Goal: Find specific page/section: Find specific page/section

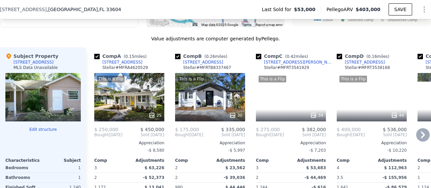
scroll to position [671, 0]
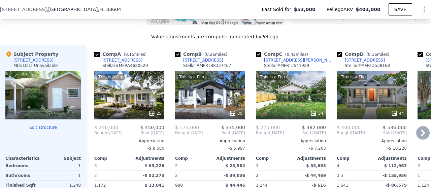
click at [97, 57] on input "checkbox" at bounding box center [96, 54] width 5 height 5
checkbox input "false"
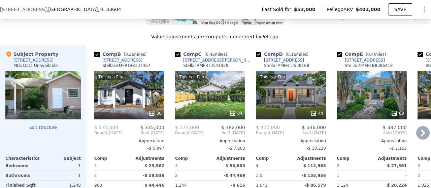
click at [97, 57] on input "checkbox" at bounding box center [96, 54] width 5 height 5
checkbox input "false"
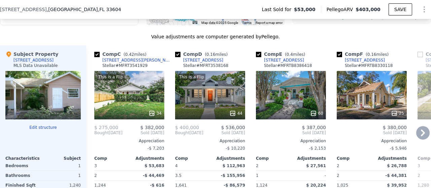
click at [96, 57] on input "checkbox" at bounding box center [96, 54] width 5 height 5
checkbox input "false"
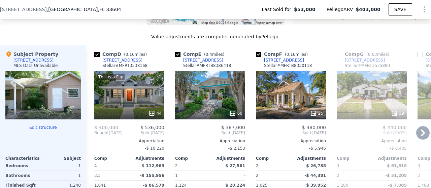
click at [96, 57] on input "checkbox" at bounding box center [96, 54] width 5 height 5
checkbox input "false"
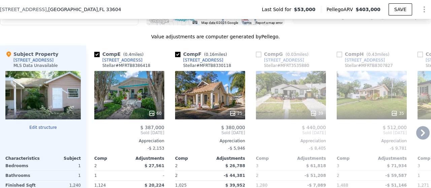
click at [54, 95] on div at bounding box center [42, 95] width 75 height 49
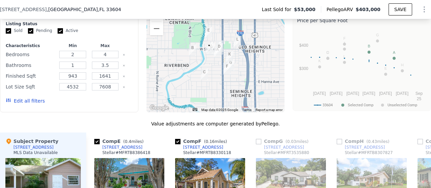
scroll to position [561, 0]
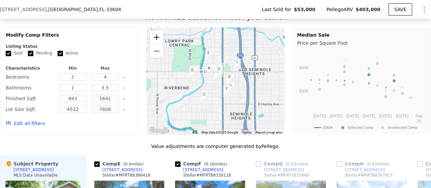
click at [155, 44] on button "Zoom in" at bounding box center [156, 37] width 13 height 13
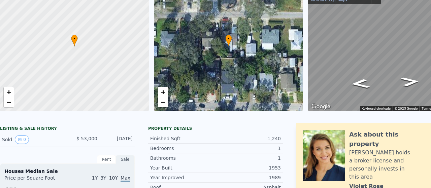
scroll to position [2, 0]
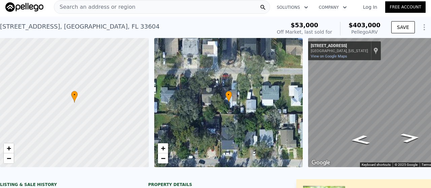
click at [155, 8] on div "Search an address or region" at bounding box center [162, 6] width 216 height 13
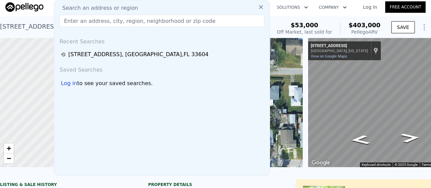
type input "[STREET_ADDRESS]"
checkbox input "true"
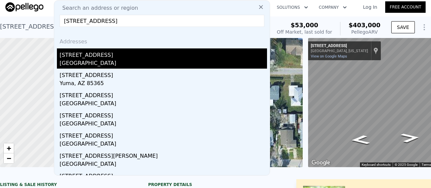
type input "[STREET_ADDRESS]"
click at [79, 60] on div "[GEOGRAPHIC_DATA]" at bounding box center [164, 63] width 208 height 9
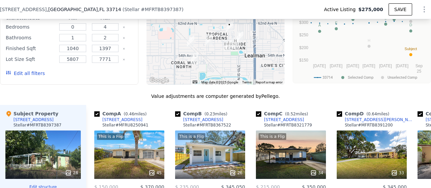
scroll to position [674, 0]
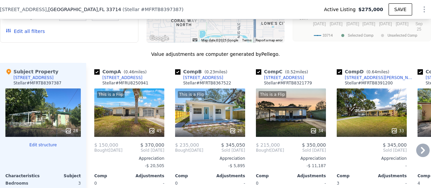
click at [97, 75] on input "checkbox" at bounding box center [96, 71] width 5 height 5
checkbox input "false"
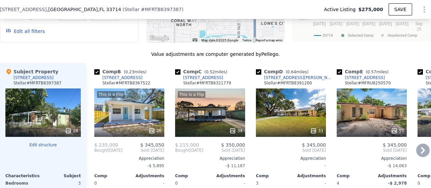
click at [179, 75] on input "checkbox" at bounding box center [177, 71] width 5 height 5
checkbox input "false"
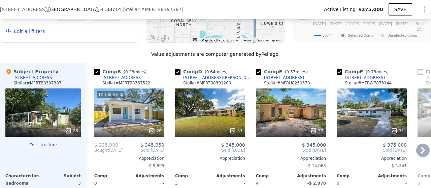
click at [259, 75] on input "checkbox" at bounding box center [258, 71] width 5 height 5
checkbox input "false"
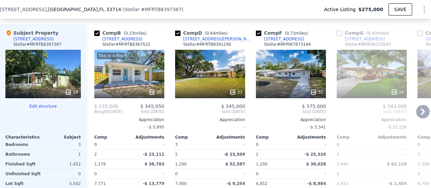
scroll to position [696, 0]
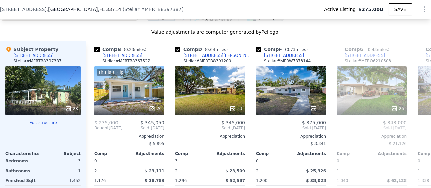
click at [48, 104] on div "28" at bounding box center [42, 90] width 75 height 49
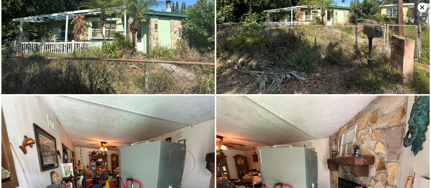
scroll to position [159, 0]
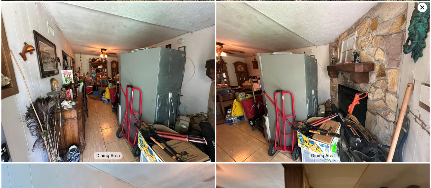
click at [423, 7] on icon at bounding box center [422, 7] width 4 height 4
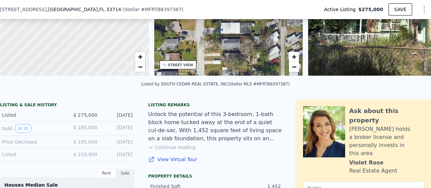
scroll to position [90, 0]
